Goal: Information Seeking & Learning: Learn about a topic

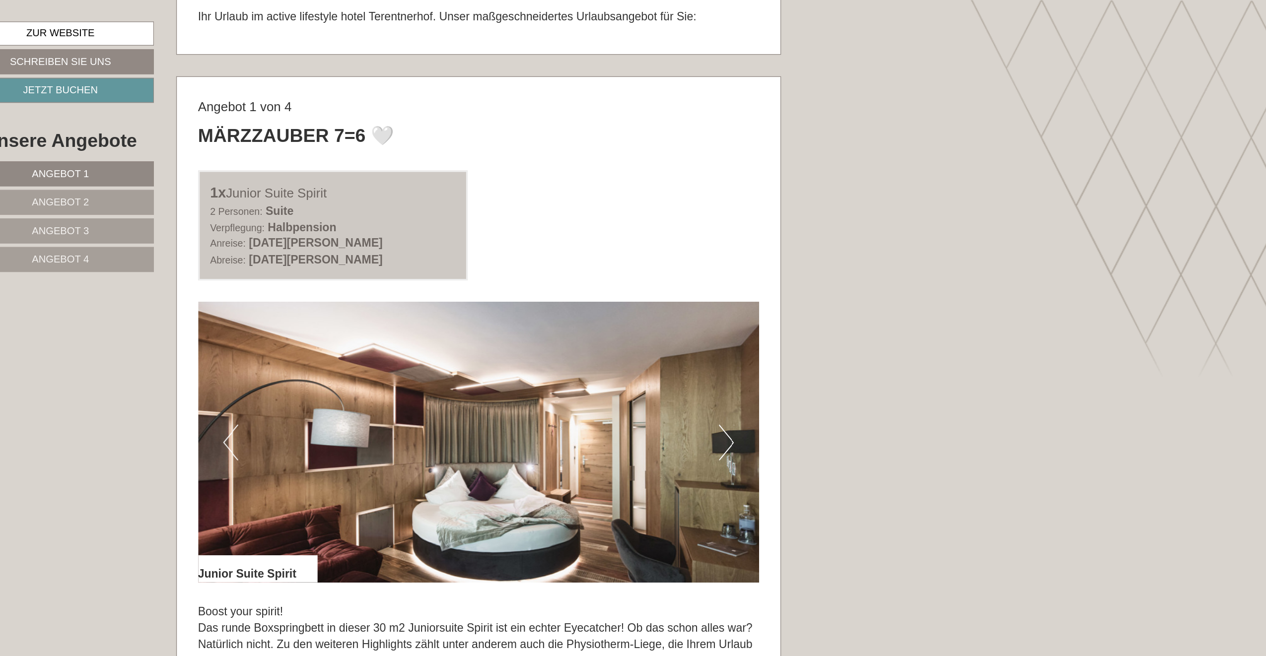
scroll to position [661, 0]
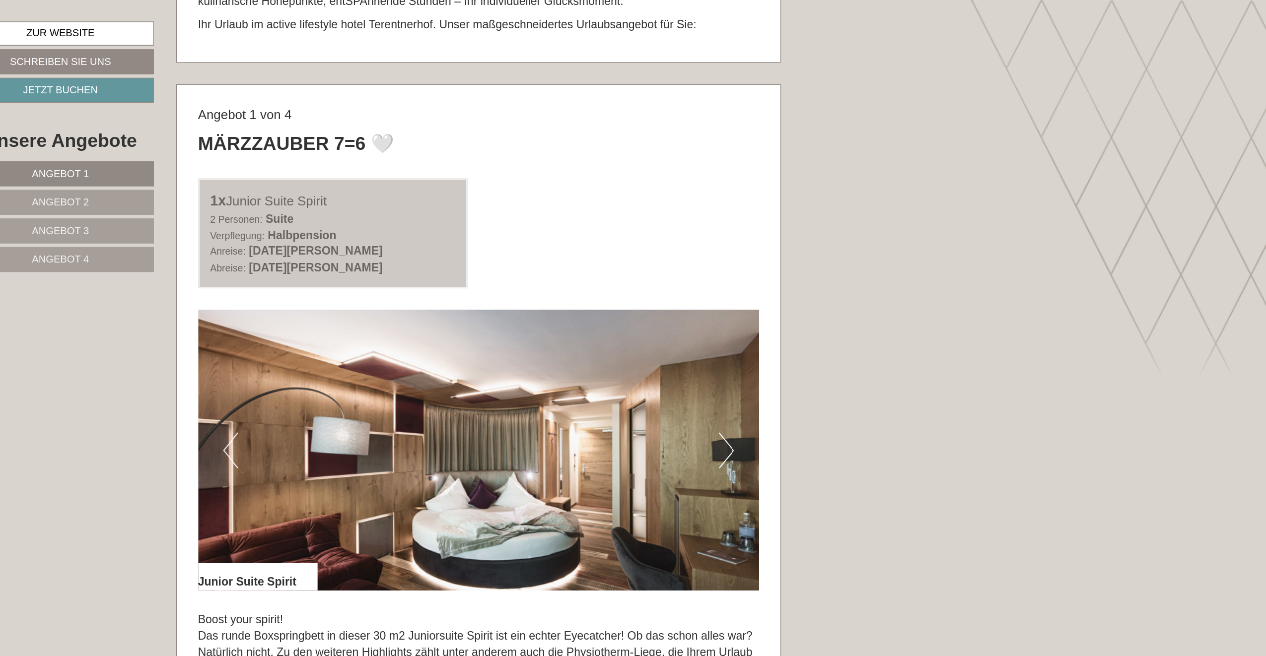
click at [350, 173] on link "Angebot 4" at bounding box center [415, 180] width 130 height 17
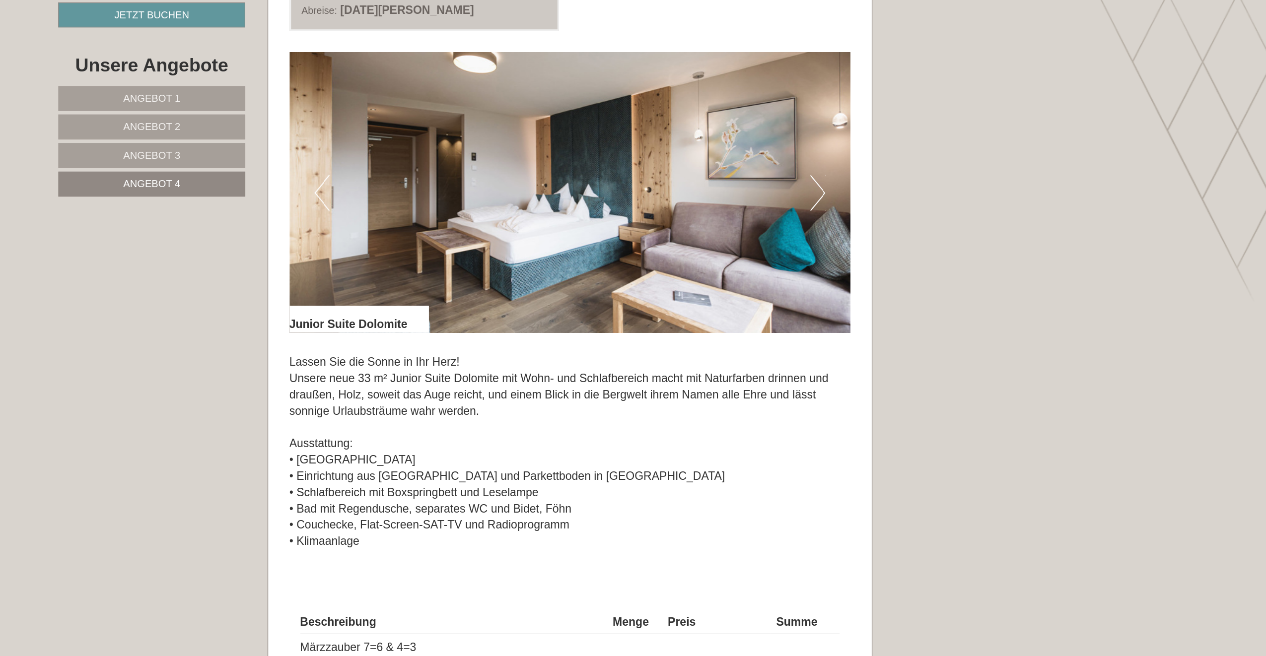
scroll to position [769, 0]
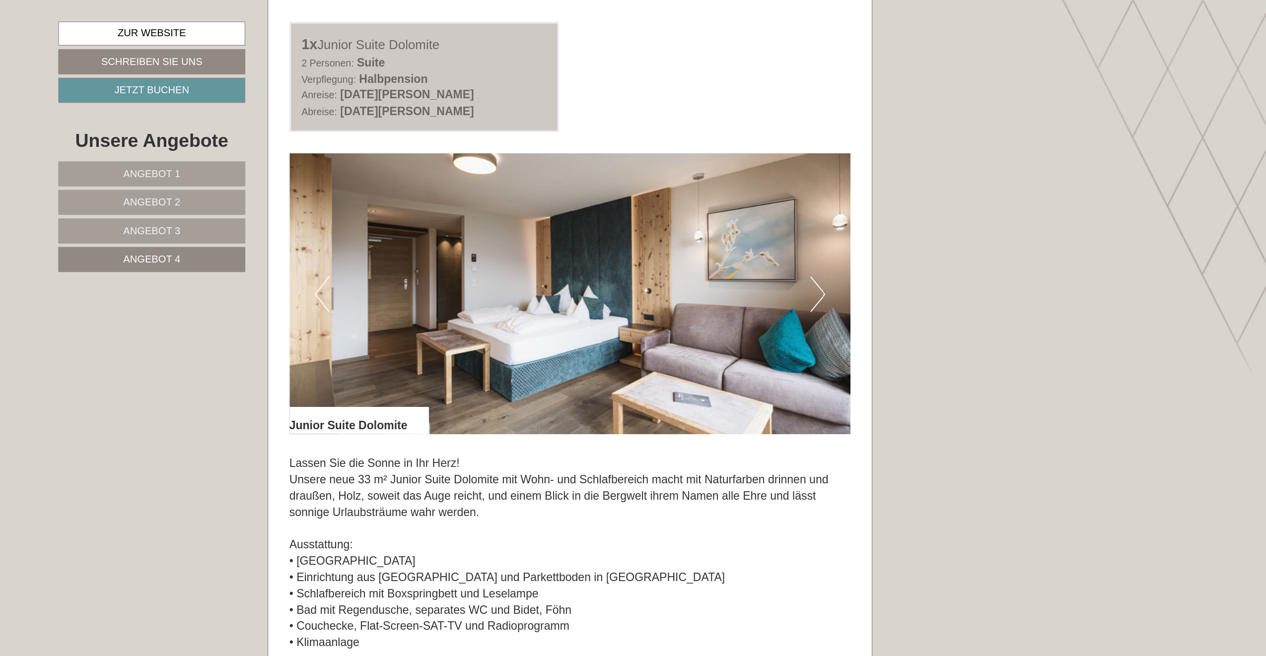
click at [350, 158] on link "Angebot 3" at bounding box center [415, 160] width 130 height 17
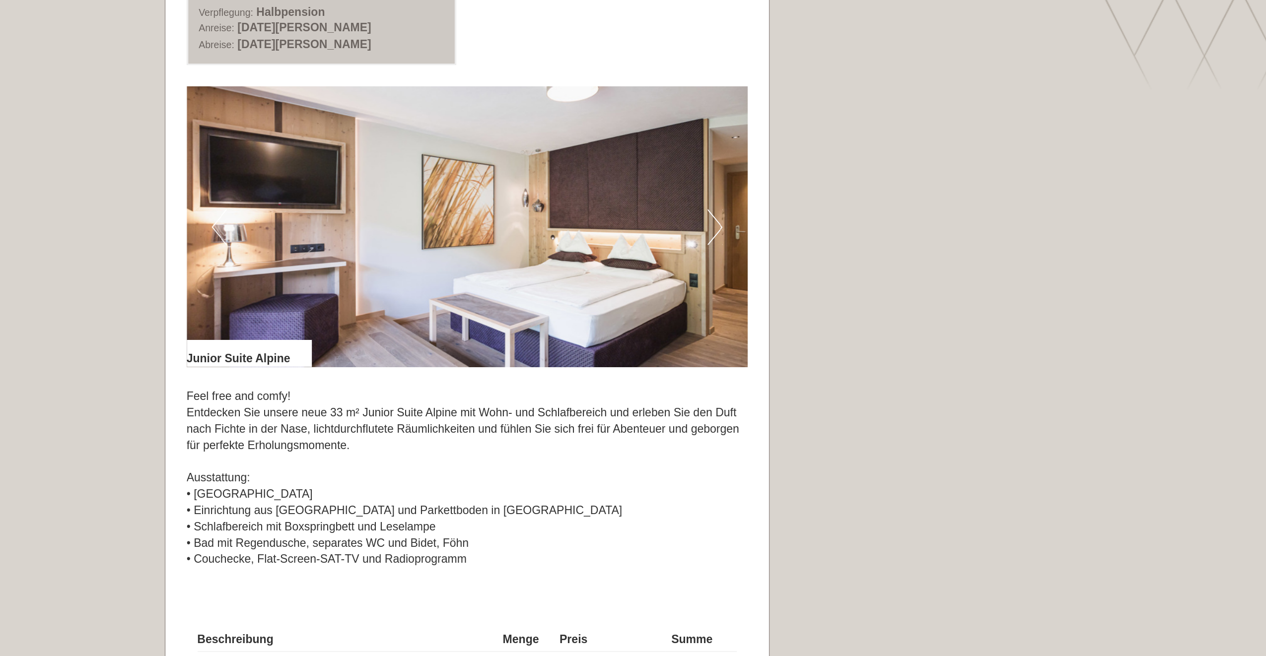
scroll to position [617, 0]
click at [511, 260] on img at bounding box center [706, 357] width 390 height 195
click at [873, 345] on button "Next" at bounding box center [878, 357] width 10 height 25
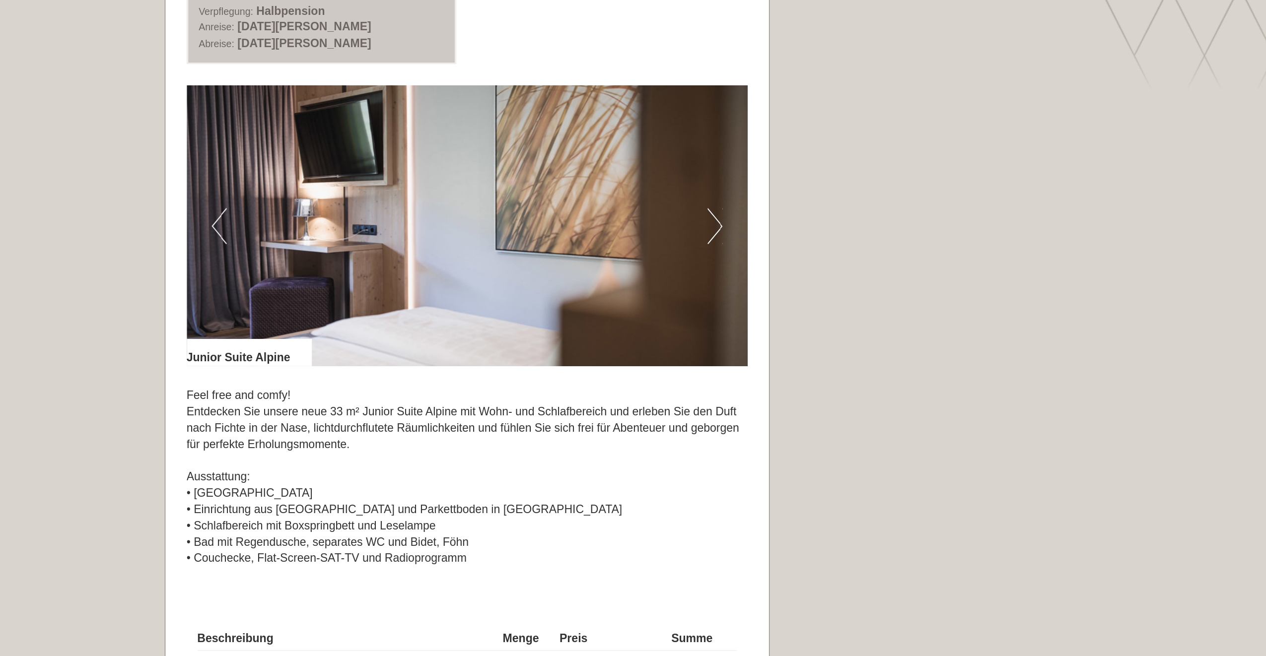
click at [873, 345] on button "Next" at bounding box center [878, 357] width 10 height 25
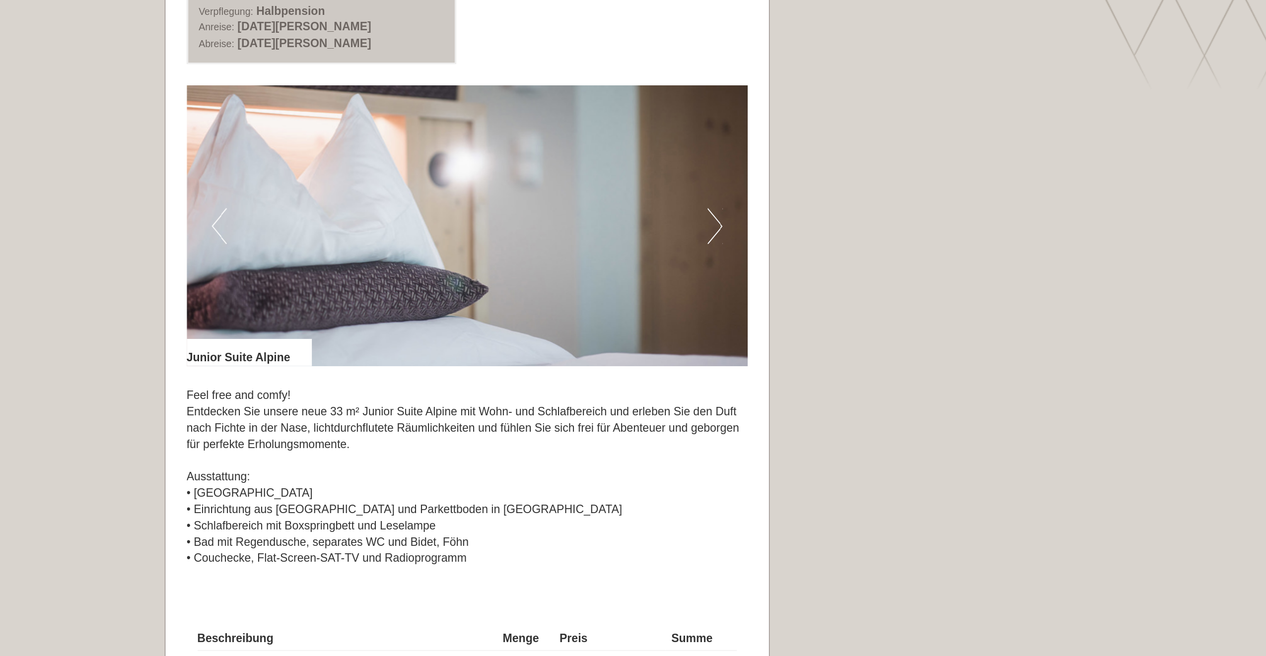
click at [873, 345] on button "Next" at bounding box center [878, 357] width 10 height 25
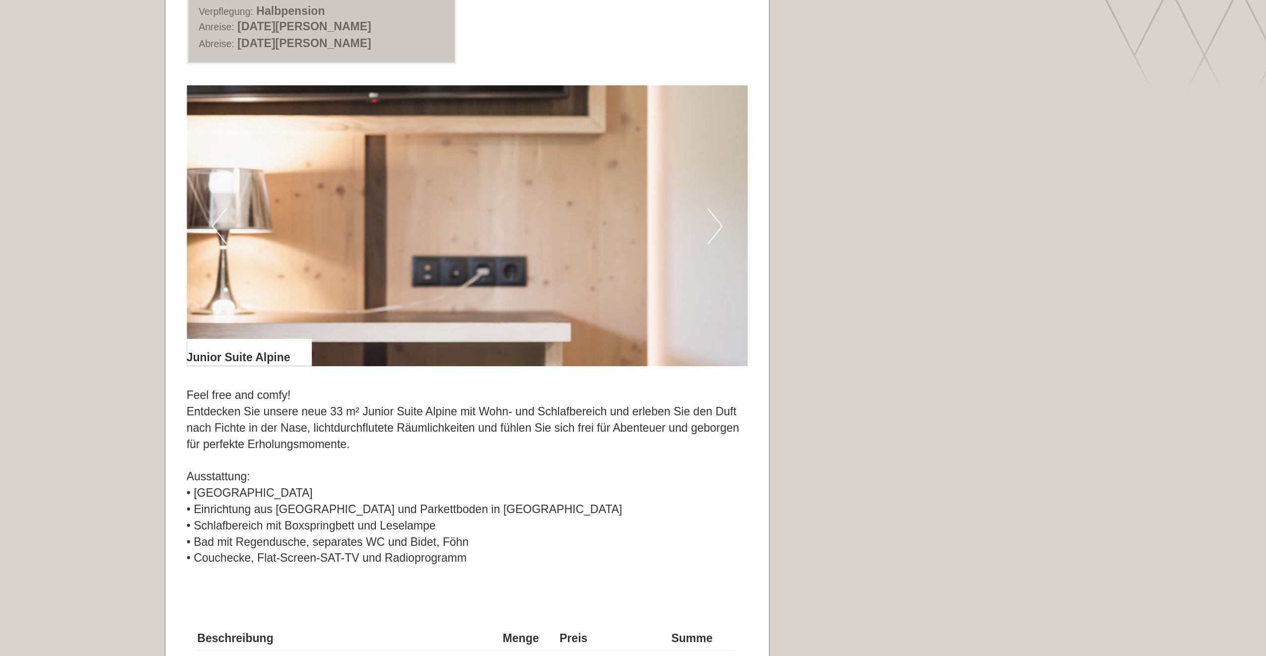
click at [873, 345] on button "Next" at bounding box center [878, 357] width 10 height 25
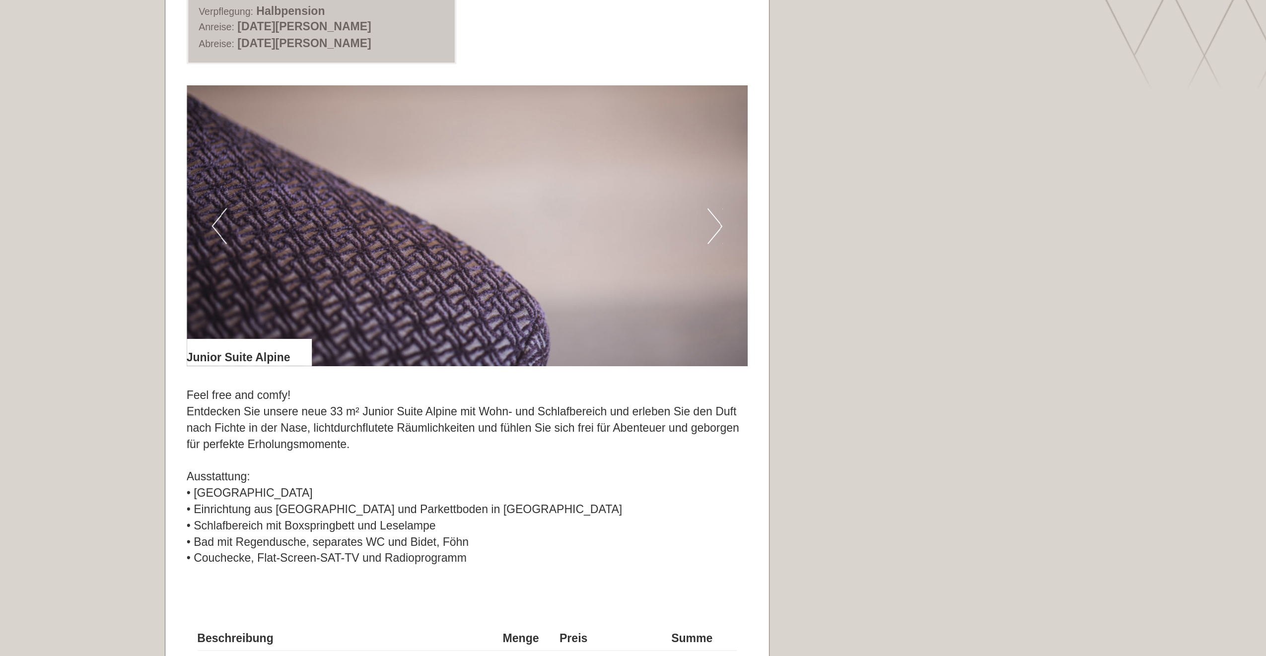
click at [873, 345] on button "Next" at bounding box center [878, 357] width 10 height 25
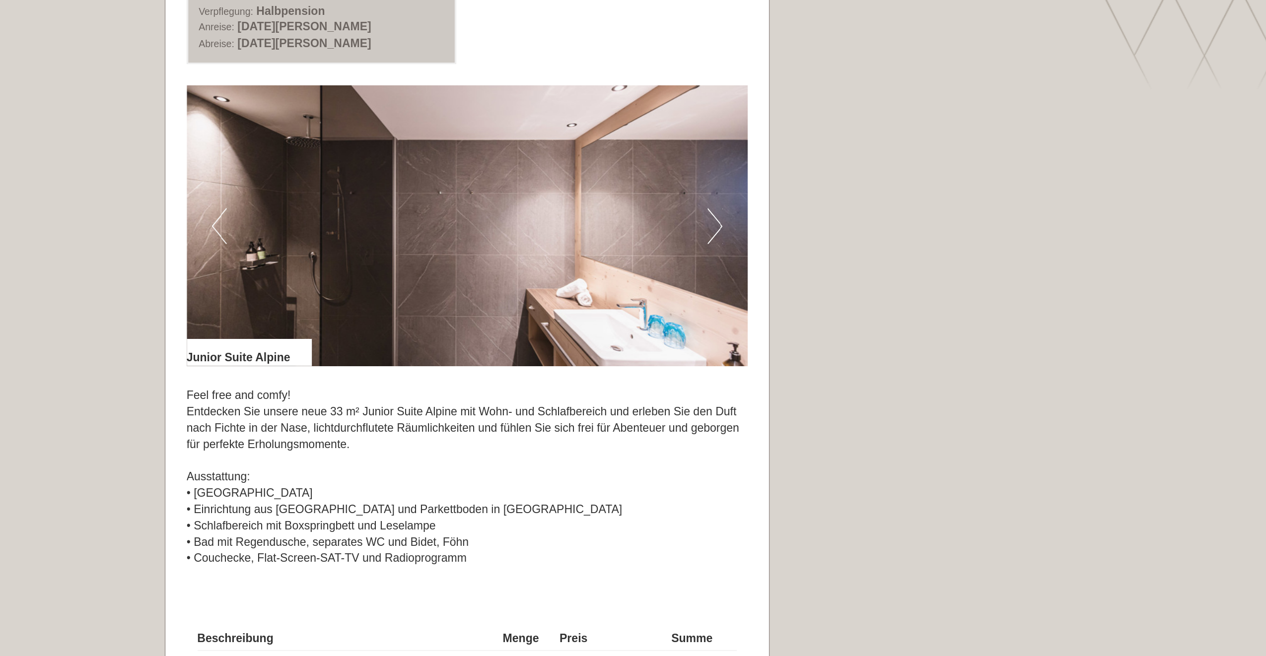
click at [873, 345] on button "Next" at bounding box center [878, 357] width 10 height 25
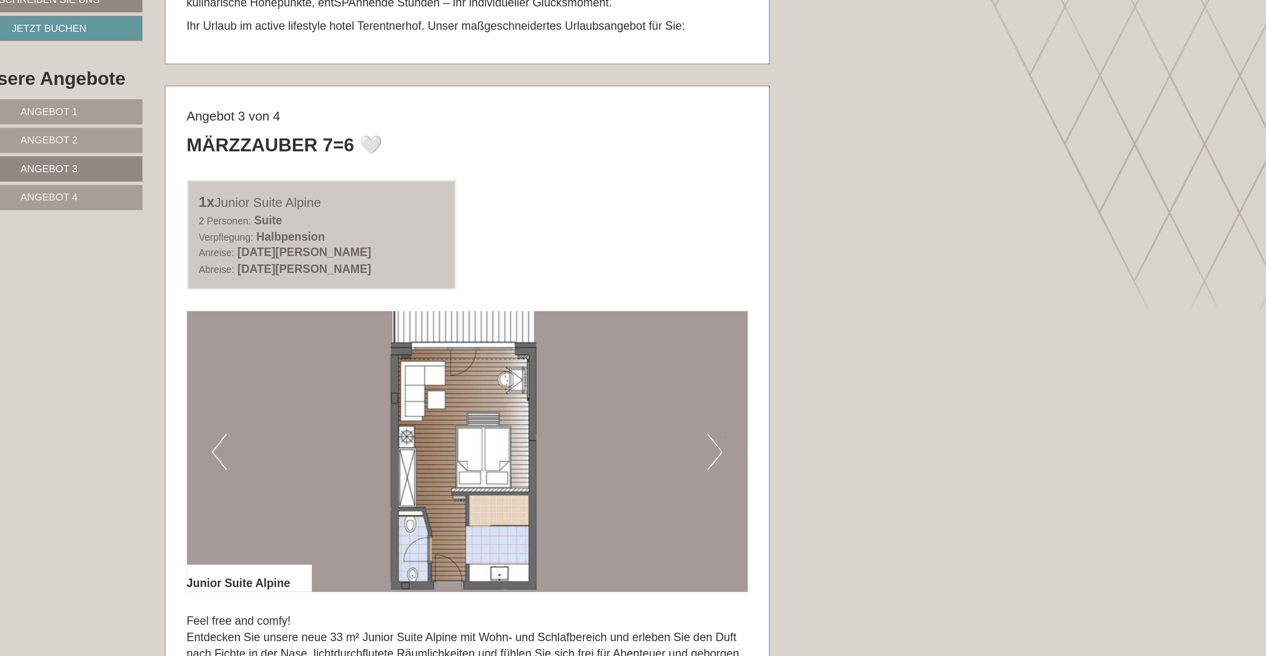
click at [350, 132] on link "Angebot 2" at bounding box center [415, 140] width 130 height 17
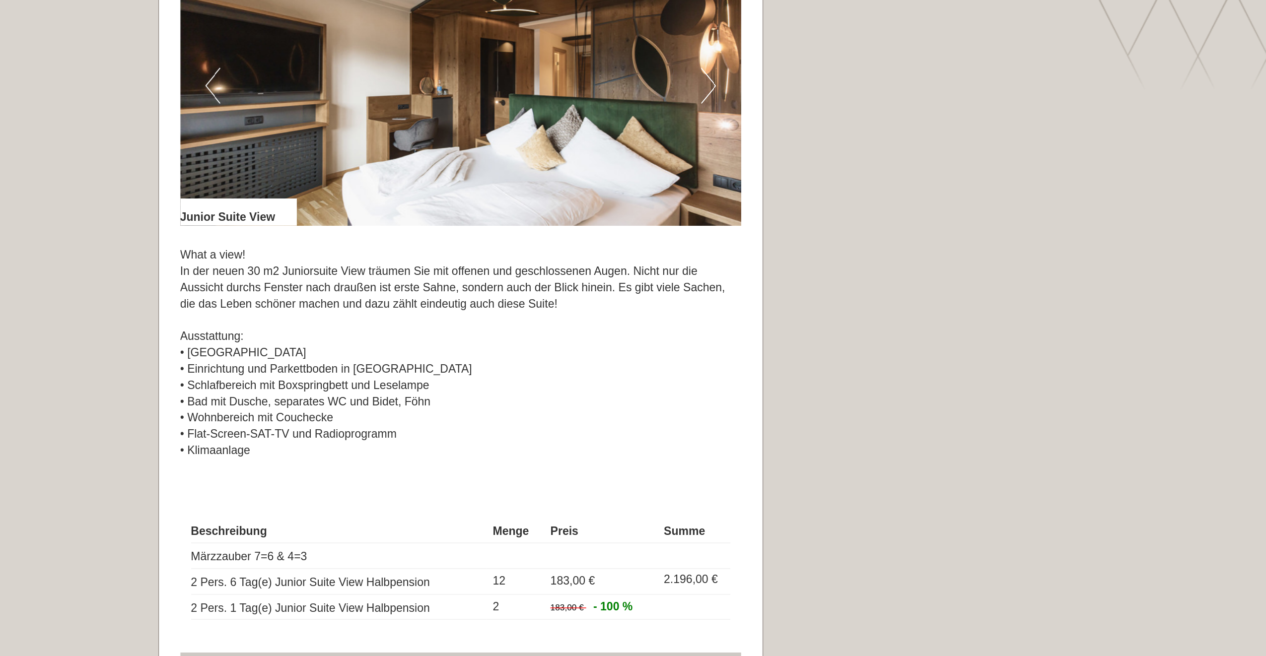
scroll to position [721, 0]
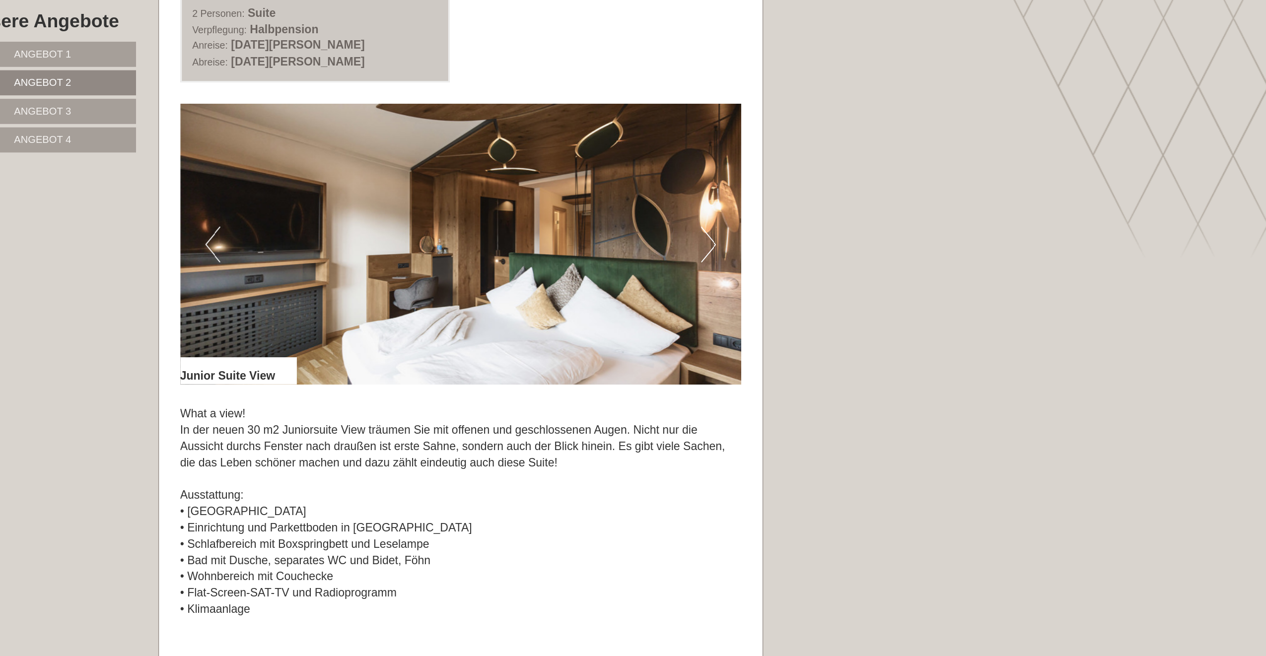
click at [873, 241] on button "Next" at bounding box center [878, 253] width 10 height 25
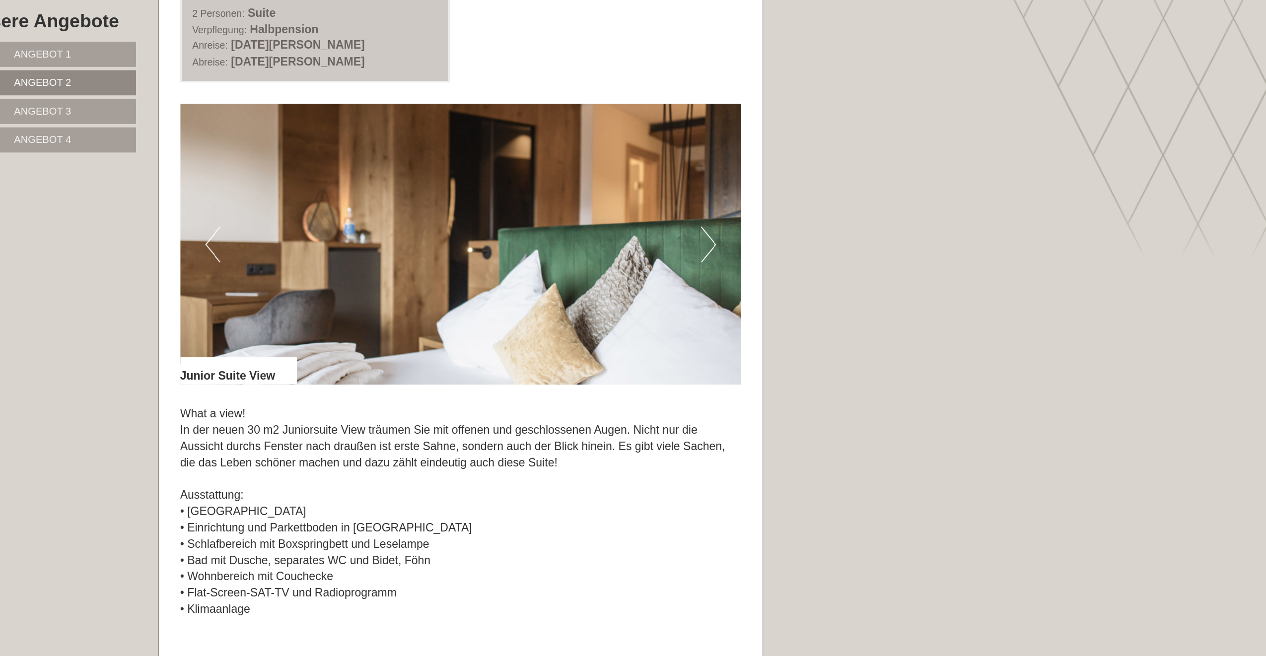
click at [873, 241] on button "Next" at bounding box center [878, 253] width 10 height 25
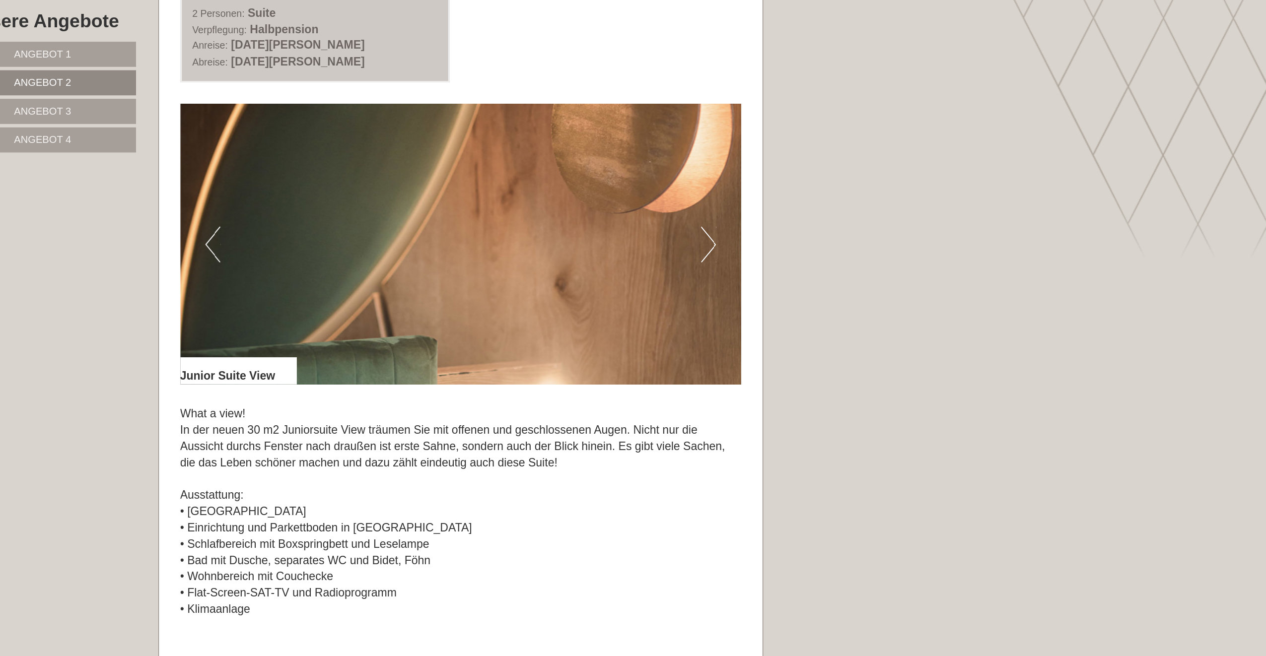
click at [873, 241] on button "Next" at bounding box center [878, 253] width 10 height 25
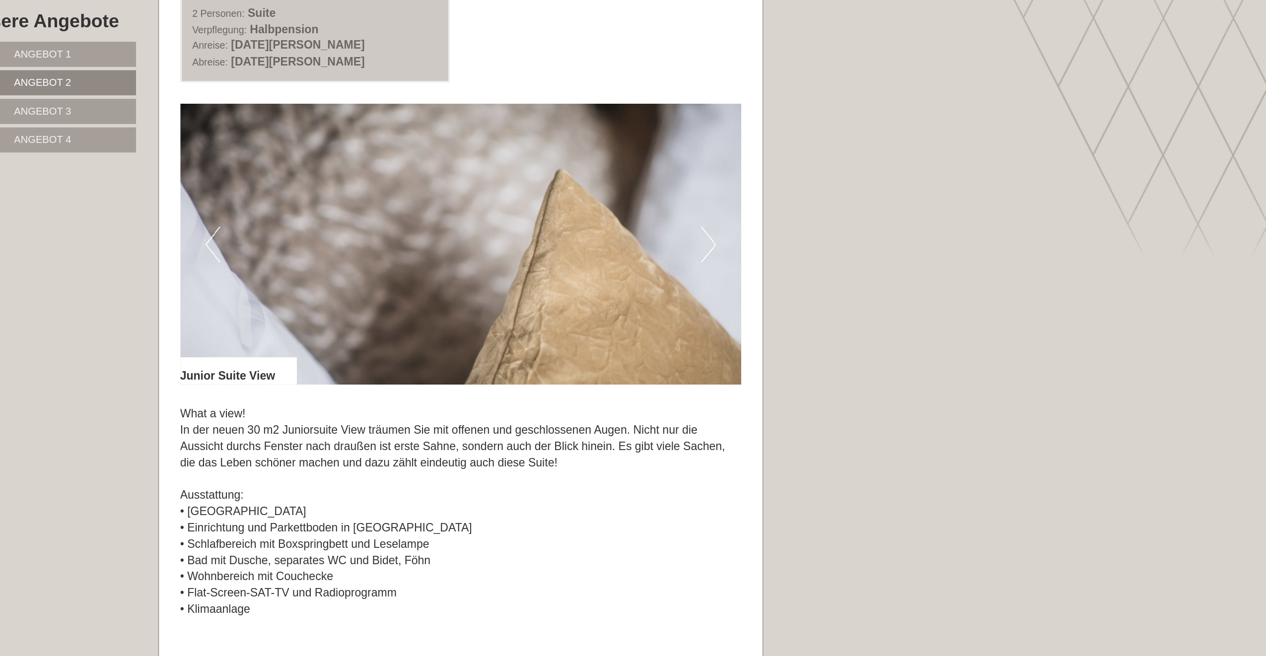
click at [873, 241] on button "Next" at bounding box center [878, 253] width 10 height 25
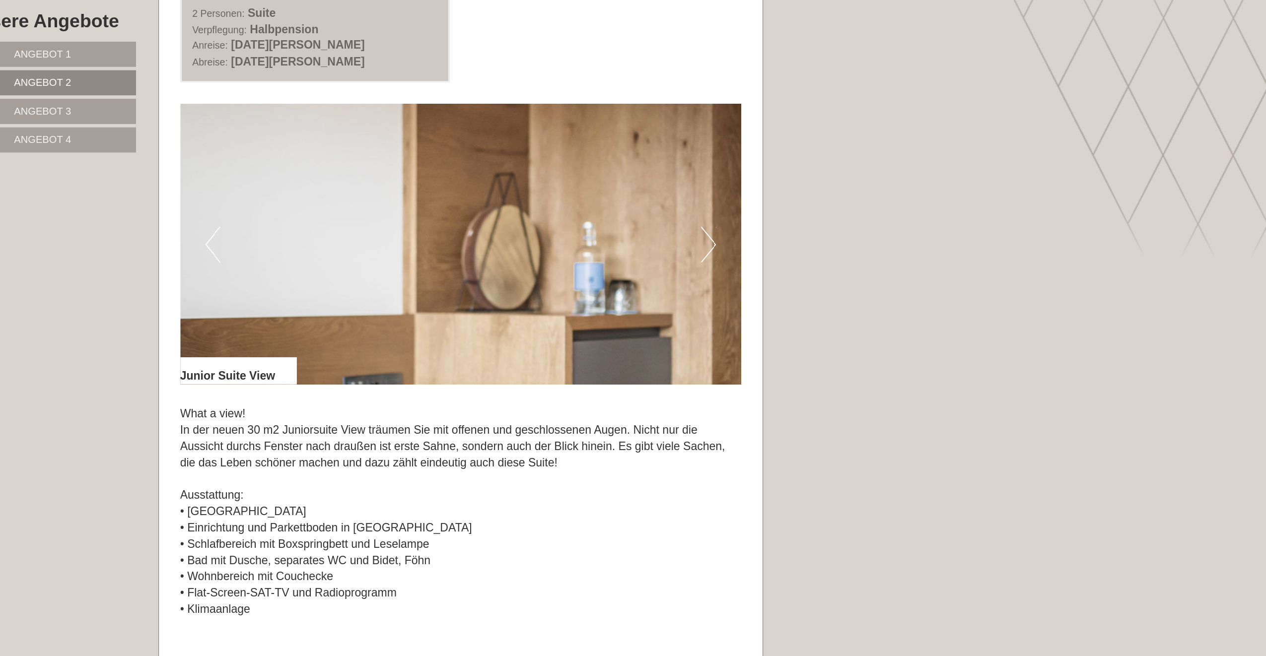
click at [873, 241] on button "Next" at bounding box center [878, 253] width 10 height 25
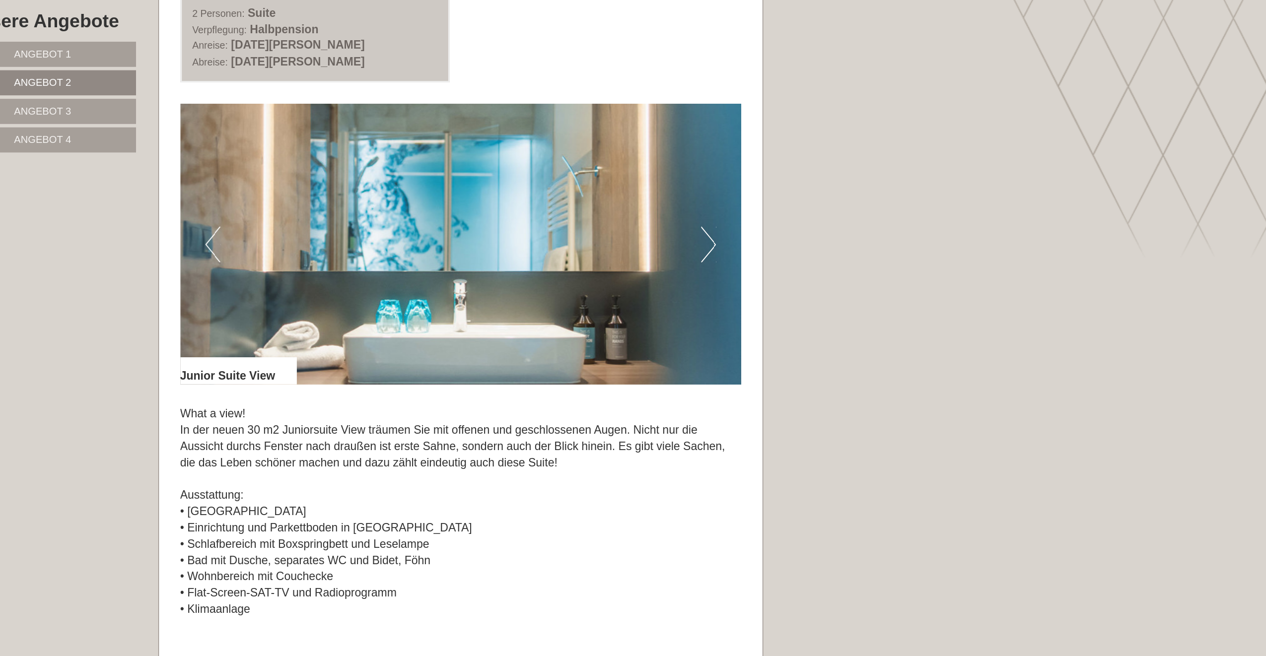
click at [873, 241] on button "Next" at bounding box center [878, 253] width 10 height 25
